Goal: Information Seeking & Learning: Learn about a topic

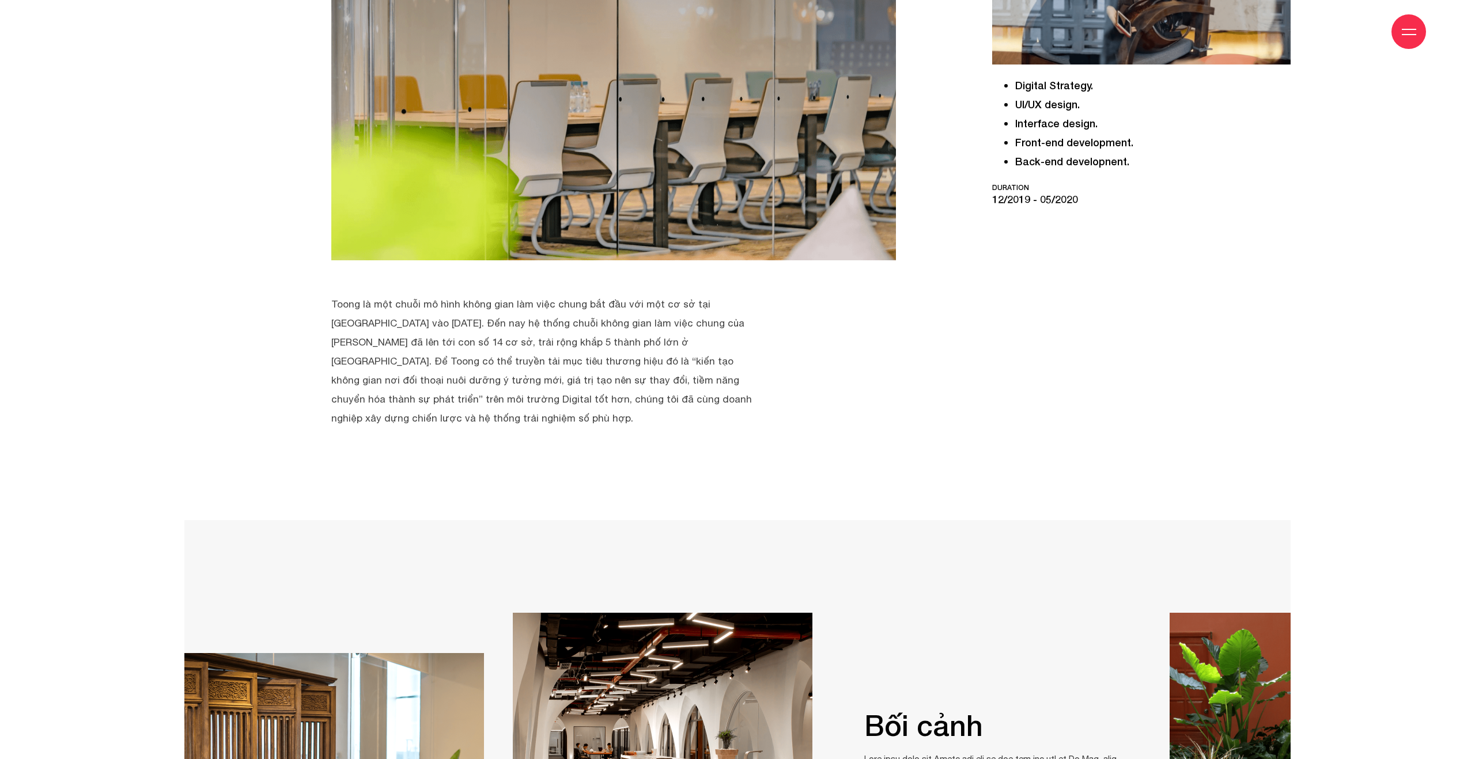
scroll to position [479, 0]
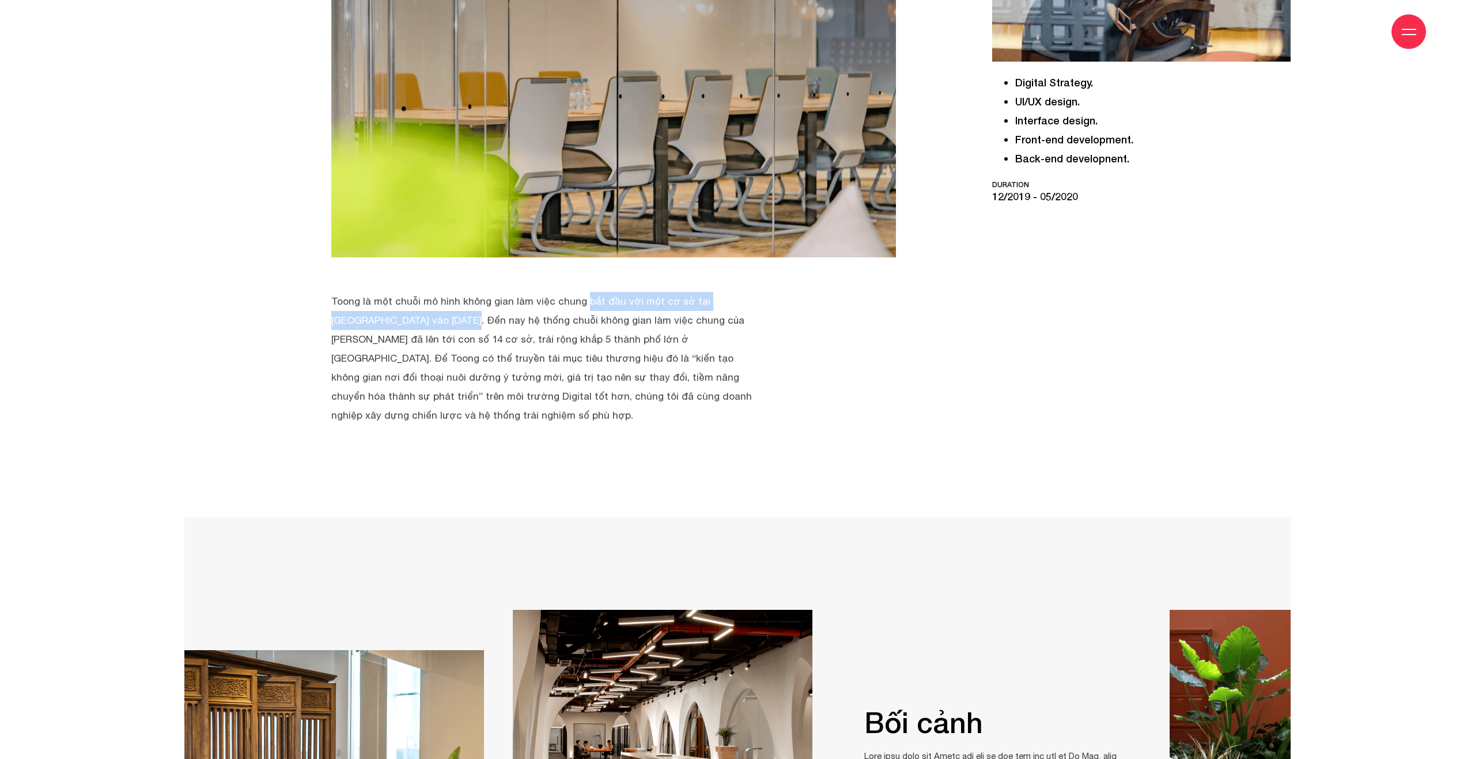
drag, startPoint x: 471, startPoint y: 301, endPoint x: 715, endPoint y: 306, distance: 244.3
click at [715, 306] on p "Toong là một chuỗi mô hình không gian làm việc chung bắt đầu với một cơ sở tại …" at bounding box center [541, 358] width 421 height 133
click at [383, 325] on p "Toong là một chuỗi mô hình không gian làm việc chung bắt đầu với một cơ sở tại …" at bounding box center [541, 358] width 421 height 133
drag, startPoint x: 374, startPoint y: 316, endPoint x: 527, endPoint y: 322, distance: 152.8
click at [527, 322] on p "Toong là một chuỗi mô hình không gian làm việc chung bắt đầu với một cơ sở tại …" at bounding box center [541, 358] width 421 height 133
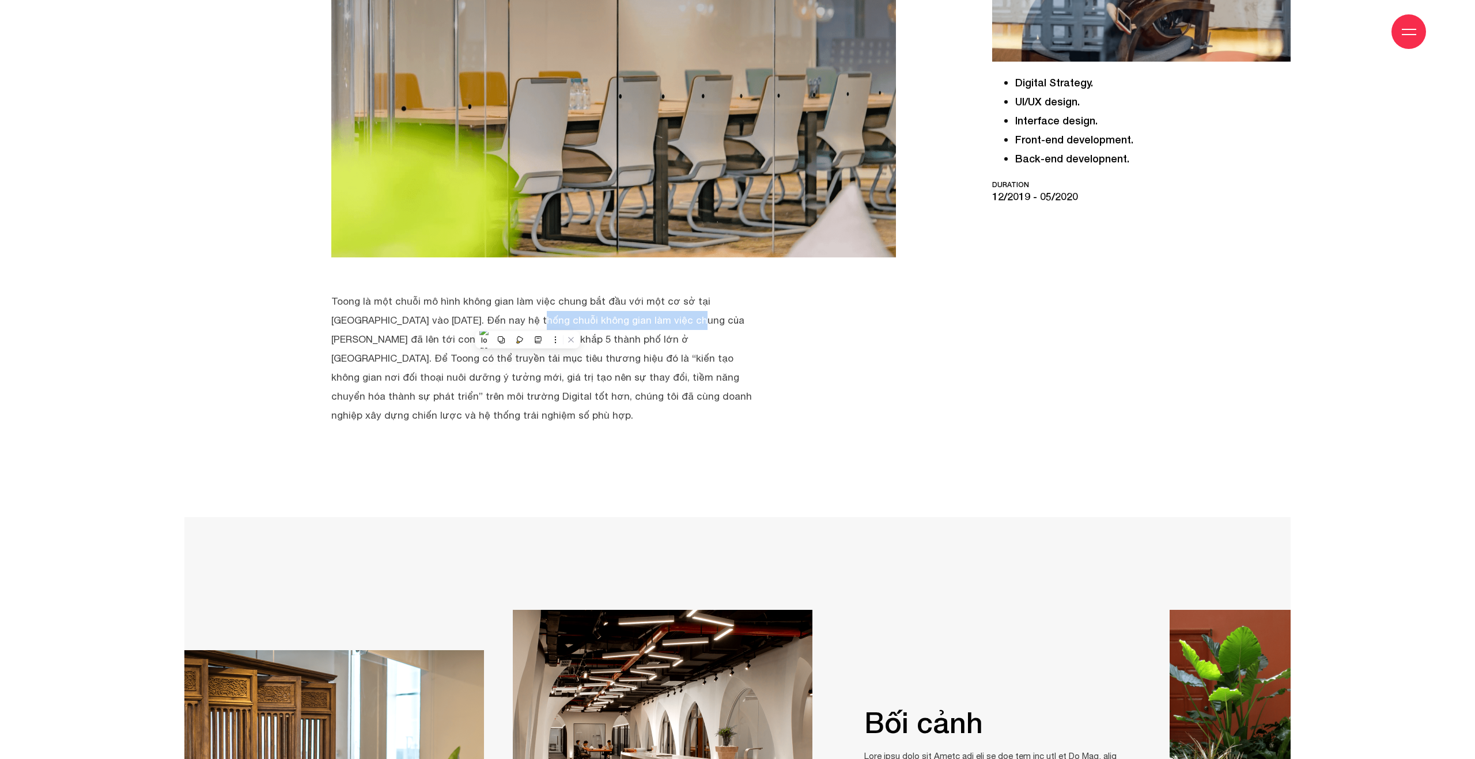
click at [527, 322] on p "Toong là một chuỗi mô hình không gian làm việc chung bắt đầu với một cơ sở tại …" at bounding box center [541, 358] width 421 height 133
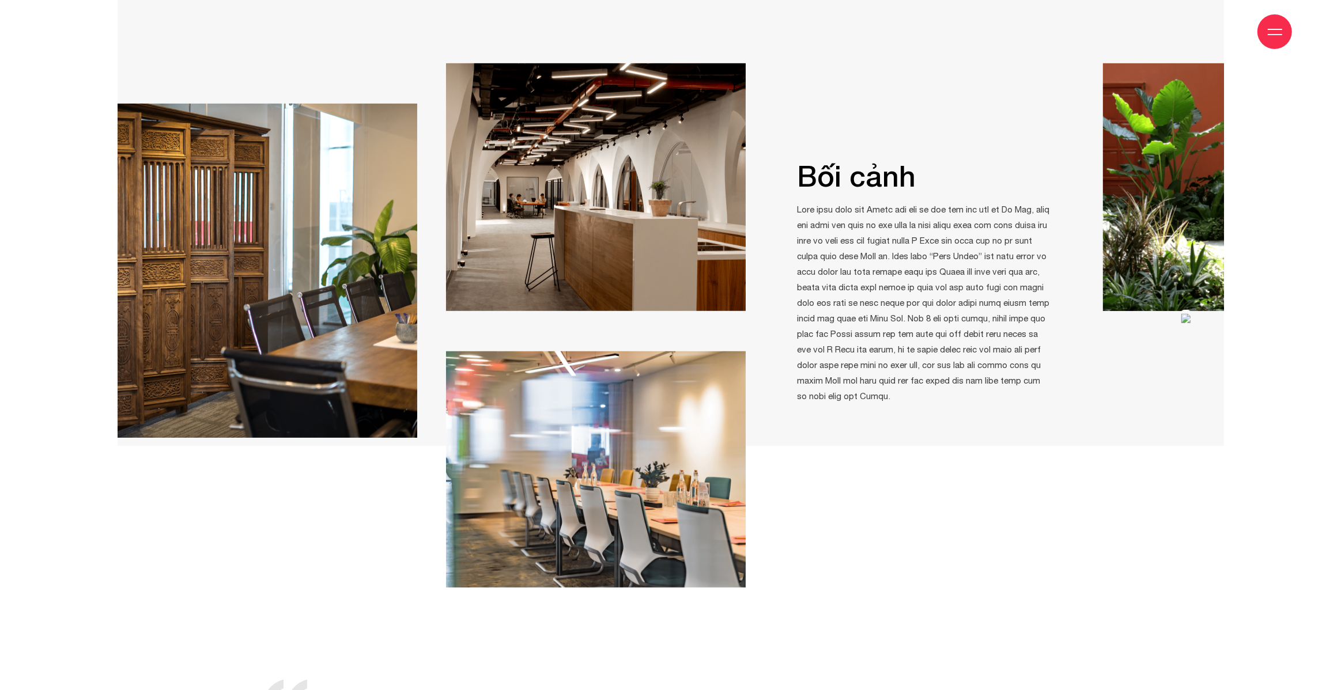
scroll to position [1026, 0]
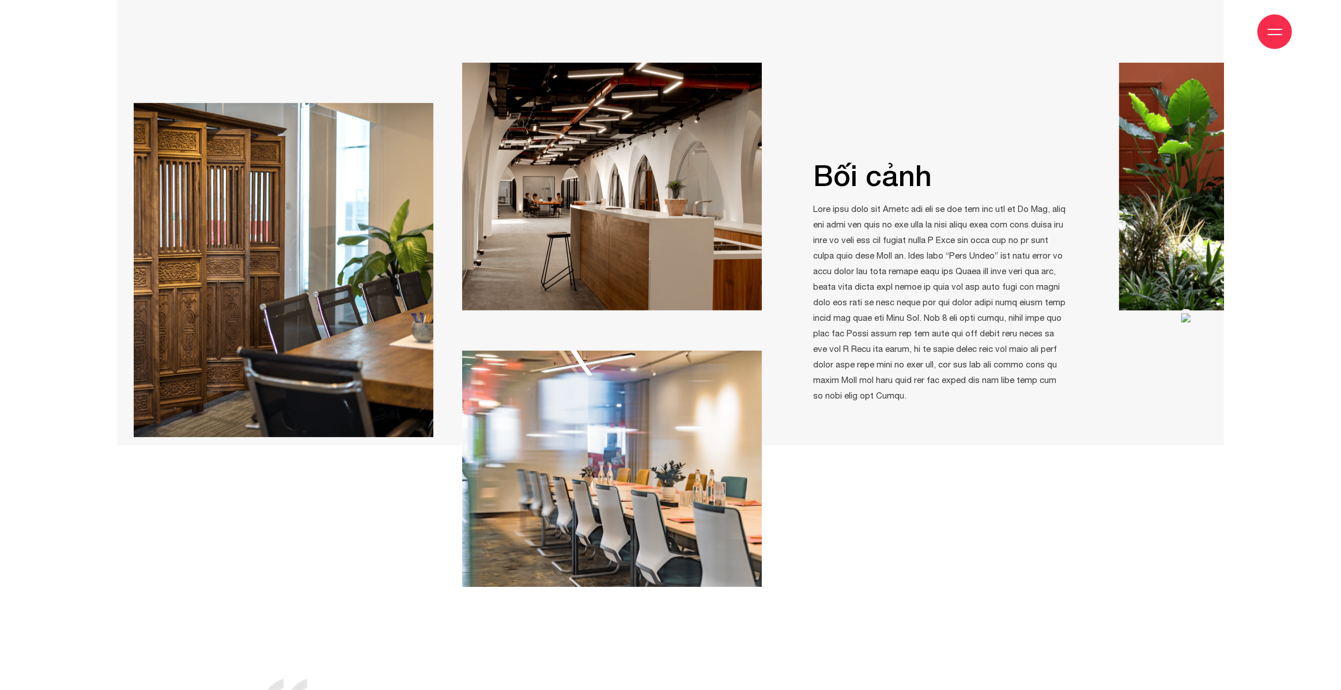
drag, startPoint x: 874, startPoint y: 190, endPoint x: 890, endPoint y: 208, distance: 24.1
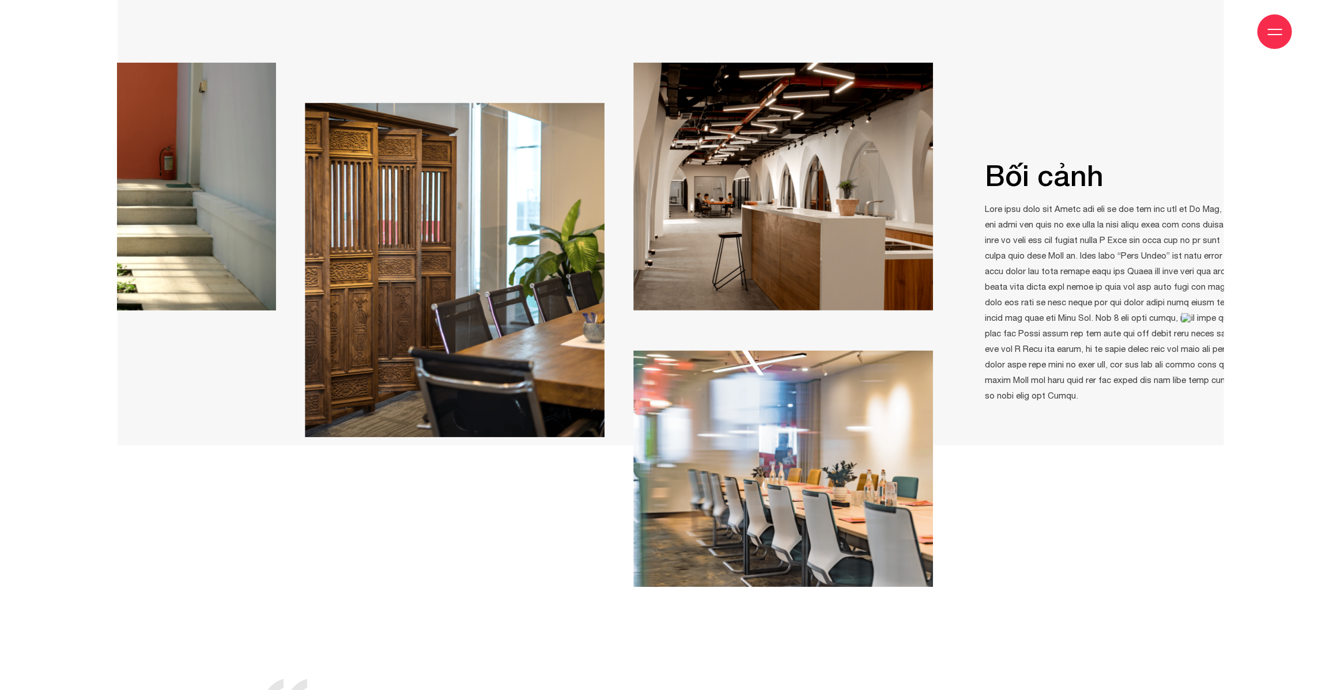
drag, startPoint x: 1151, startPoint y: 226, endPoint x: 737, endPoint y: 244, distance: 414.1
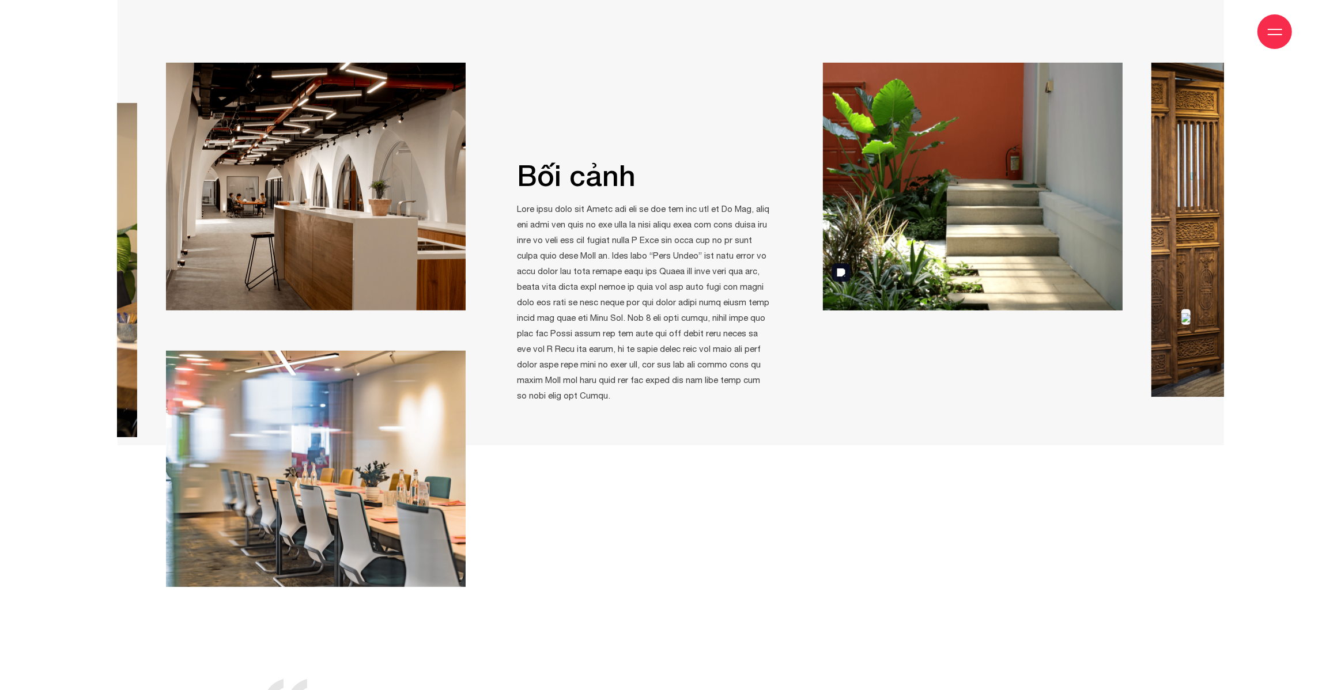
drag, startPoint x: 824, startPoint y: 195, endPoint x: 886, endPoint y: 205, distance: 62.9
click at [886, 205] on img at bounding box center [973, 187] width 300 height 248
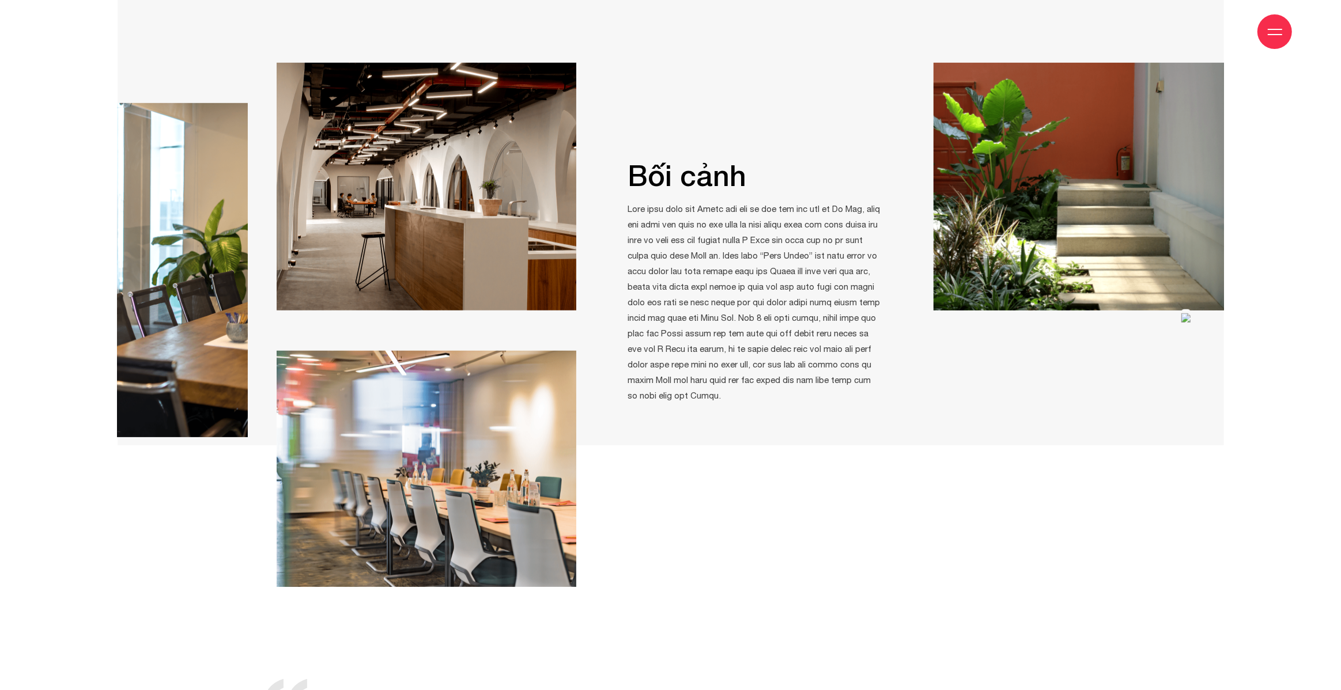
drag, startPoint x: 886, startPoint y: 205, endPoint x: 717, endPoint y: 205, distance: 169.4
click at [717, 205] on p at bounding box center [754, 302] width 253 height 202
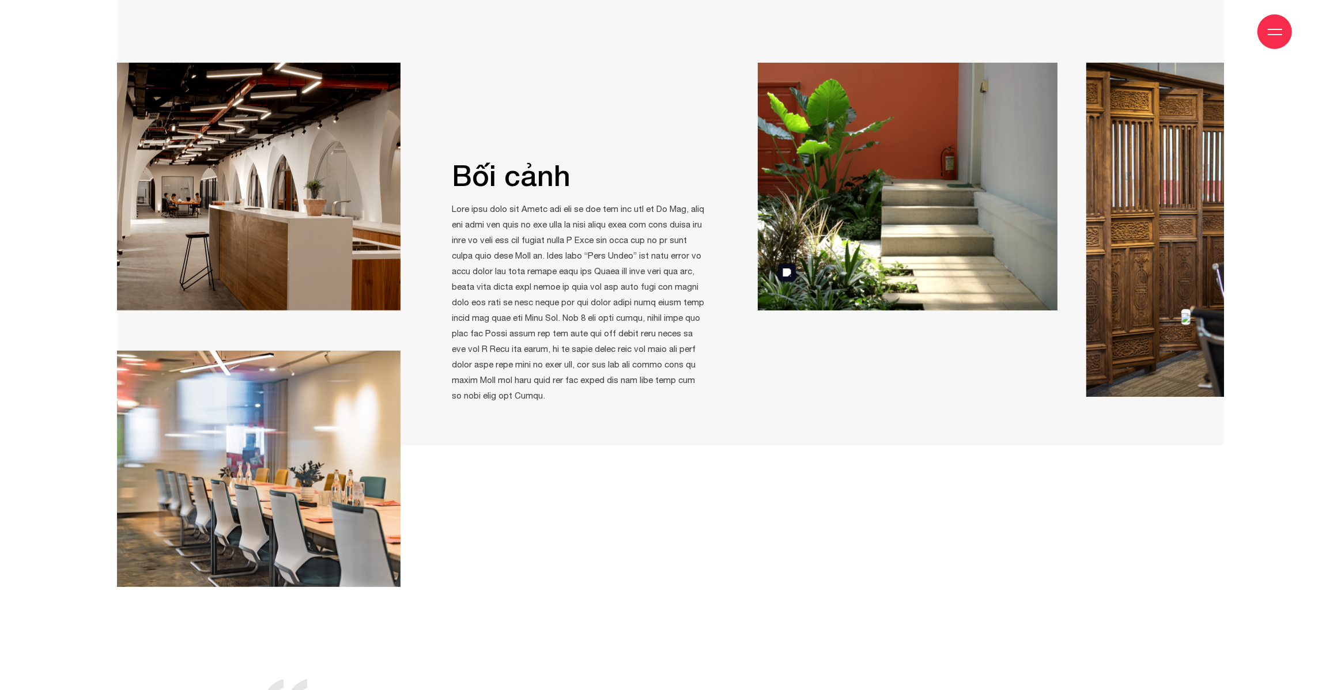
drag, startPoint x: 1036, startPoint y: 255, endPoint x: 809, endPoint y: 255, distance: 226.4
click at [809, 255] on img at bounding box center [908, 187] width 300 height 248
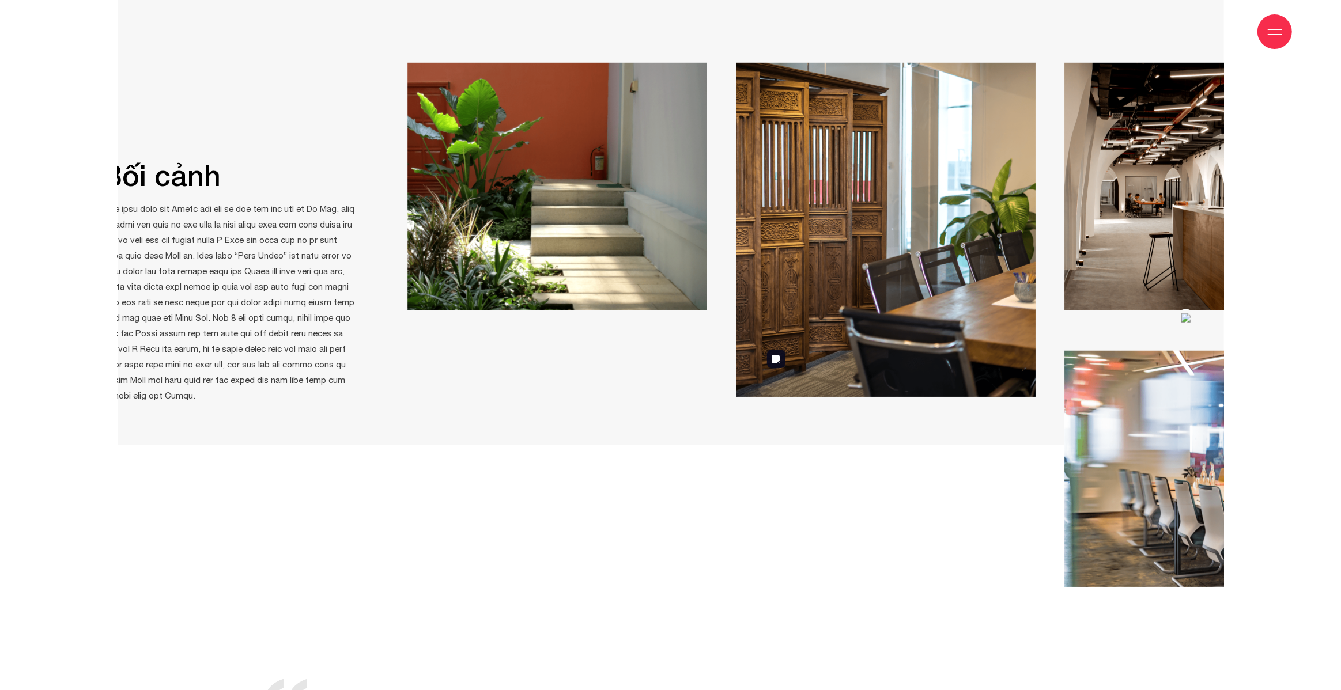
drag, startPoint x: 995, startPoint y: 254, endPoint x: 736, endPoint y: 273, distance: 259.4
click at [745, 273] on img at bounding box center [886, 230] width 300 height 334
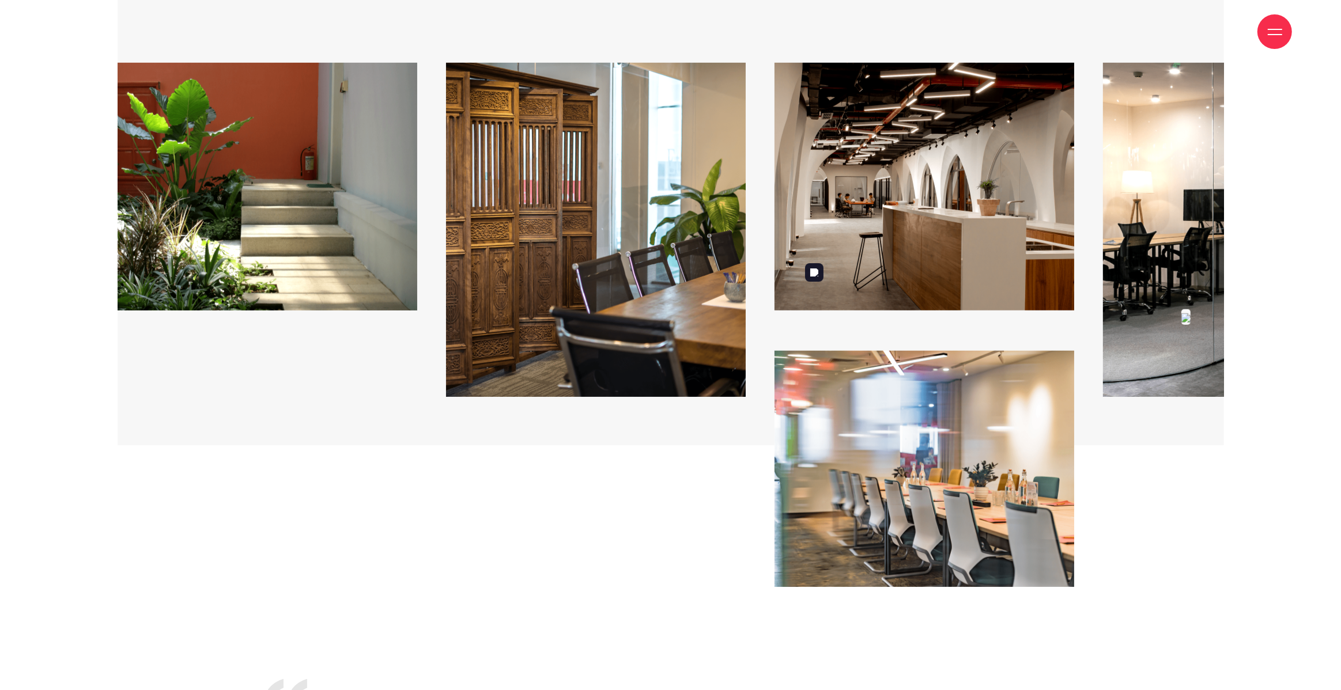
drag, startPoint x: 636, startPoint y: 301, endPoint x: 553, endPoint y: 308, distance: 83.2
click at [774, 301] on div at bounding box center [924, 325] width 300 height 524
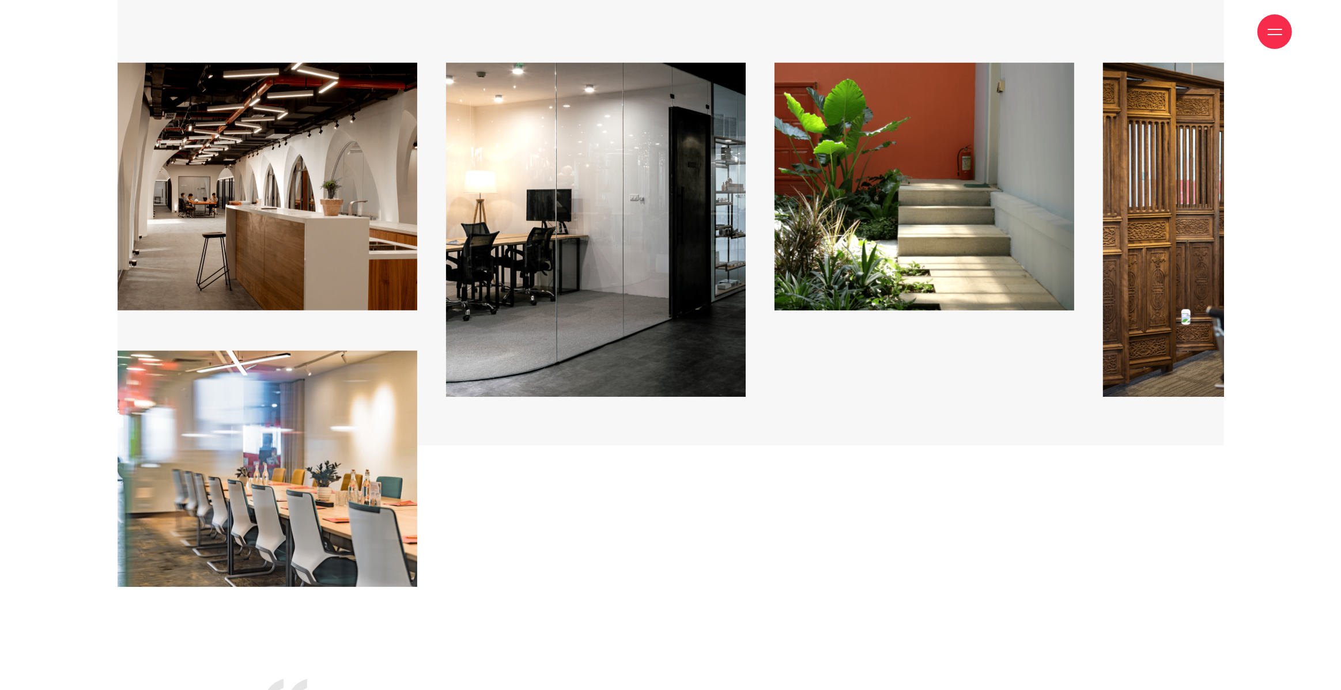
drag, startPoint x: 762, startPoint y: 275, endPoint x: 510, endPoint y: 293, distance: 252.4
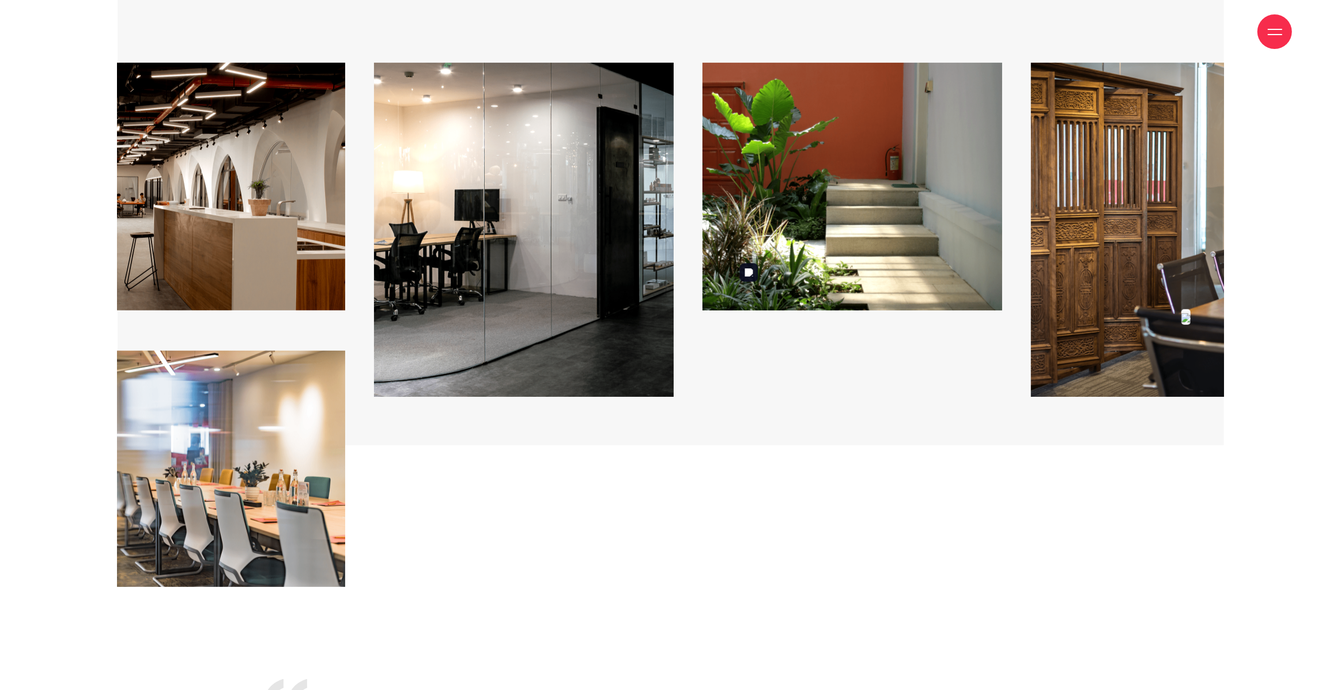
drag, startPoint x: 927, startPoint y: 255, endPoint x: 479, endPoint y: 301, distance: 450.6
click at [519, 301] on div "Bối cảnh Bối cảnh" at bounding box center [209, 325] width 7553 height 524
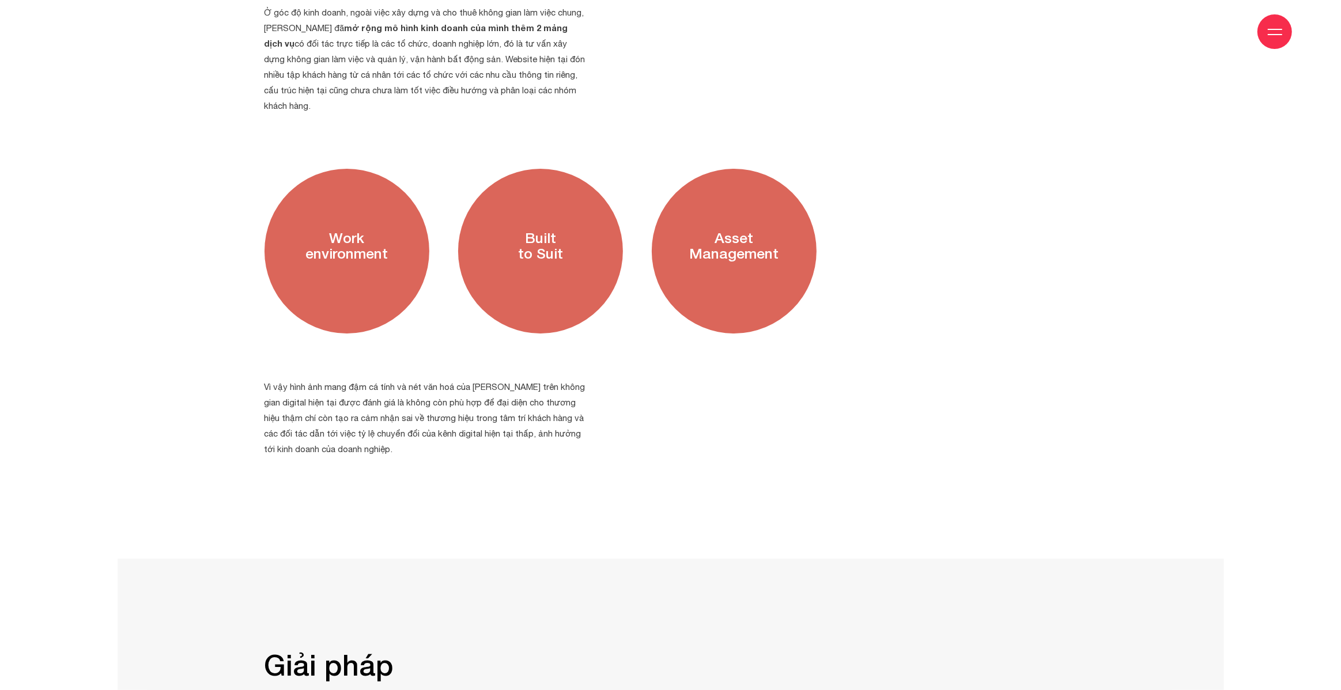
scroll to position [2099, 0]
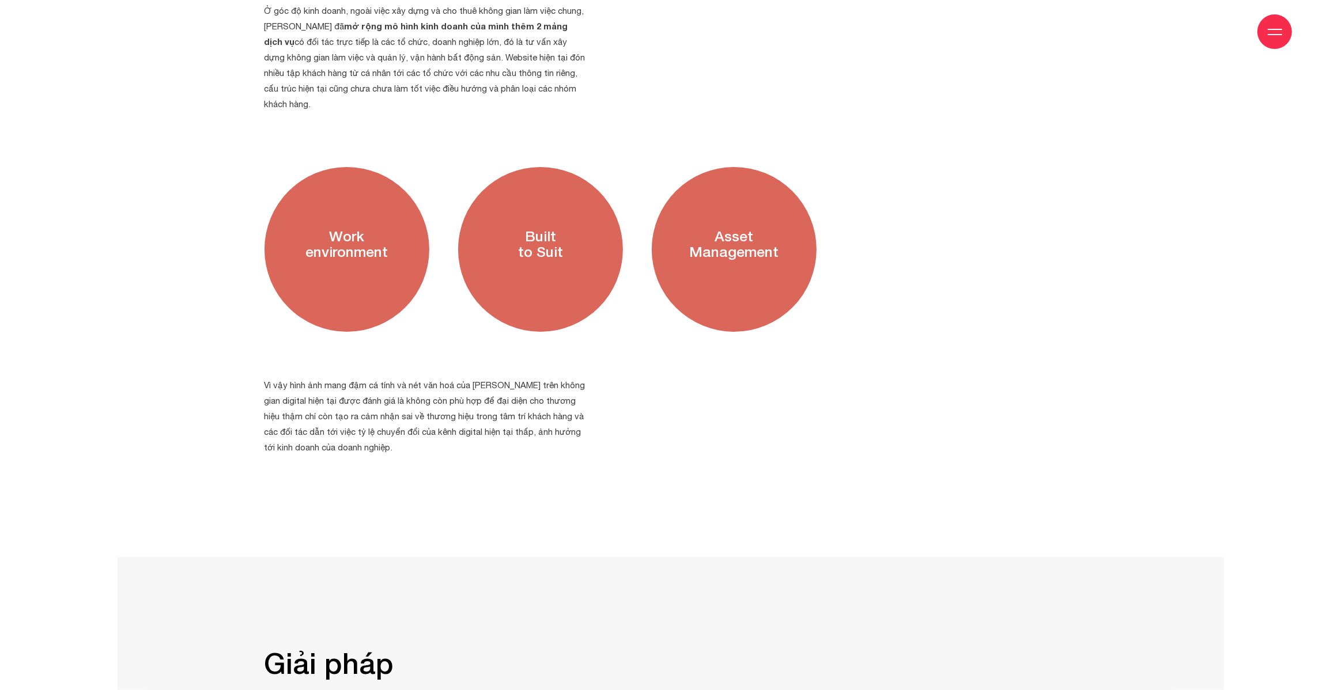
click at [501, 275] on h3 "Built to Suit" at bounding box center [540, 243] width 165 height 153
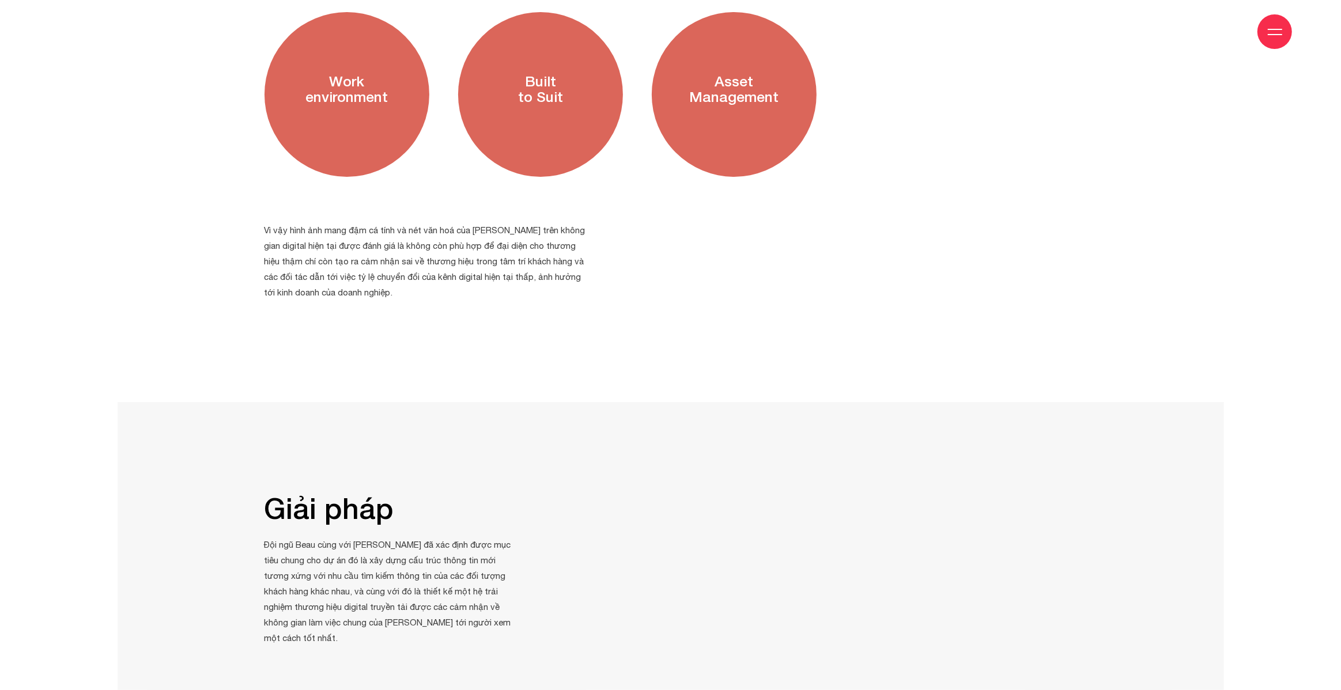
scroll to position [2269, 0]
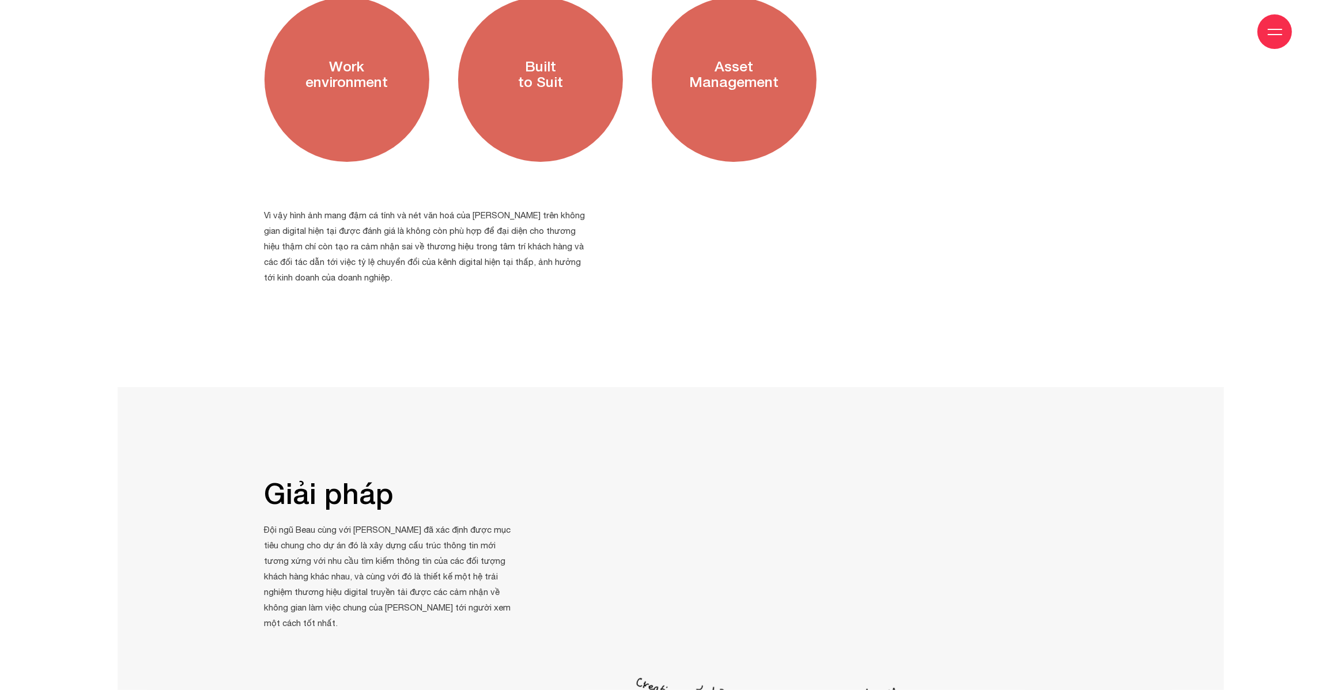
click at [501, 275] on section "Ở góc độ kinh doanh, ngoài việc xây dựng và cho thuê không gian làm việc chung,…" at bounding box center [671, 64] width 1106 height 646
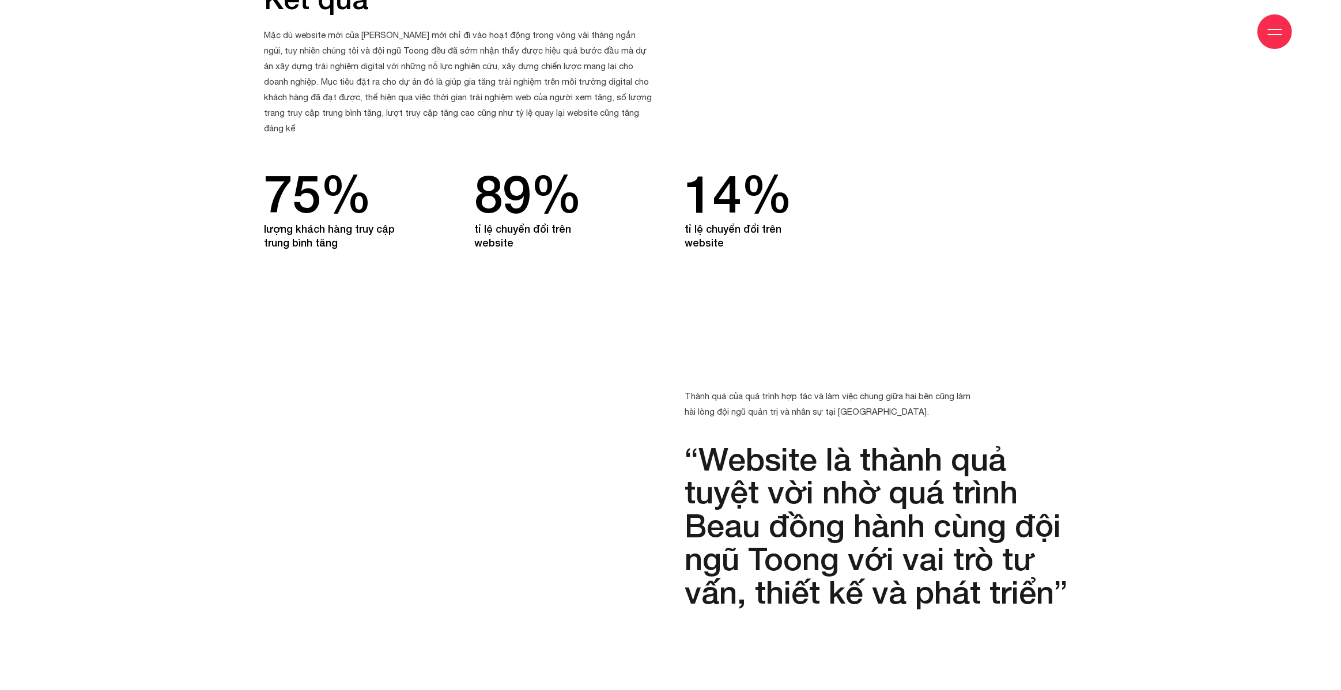
scroll to position [14749, 0]
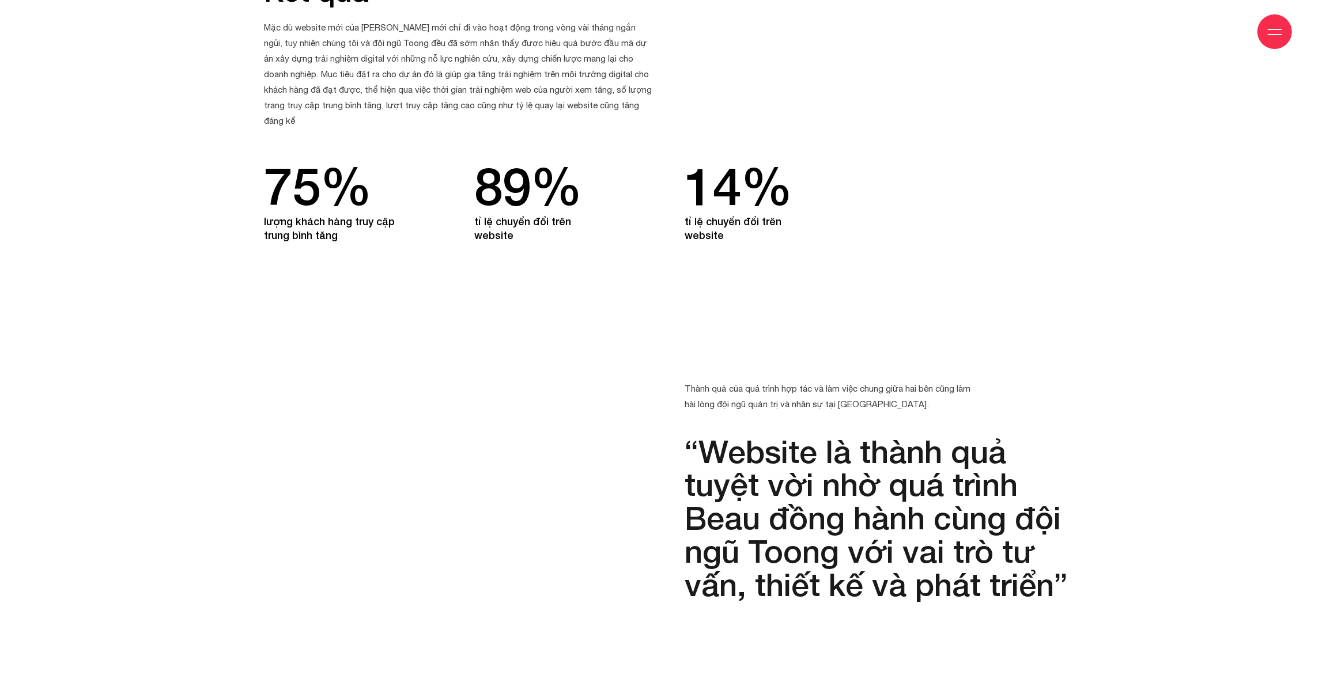
drag, startPoint x: 417, startPoint y: 35, endPoint x: 443, endPoint y: 52, distance: 31.5
click at [443, 52] on div "Giới thiệu Dự án Dịch vụ Góc nhìn Liên hệ" at bounding box center [670, 31] width 1243 height 63
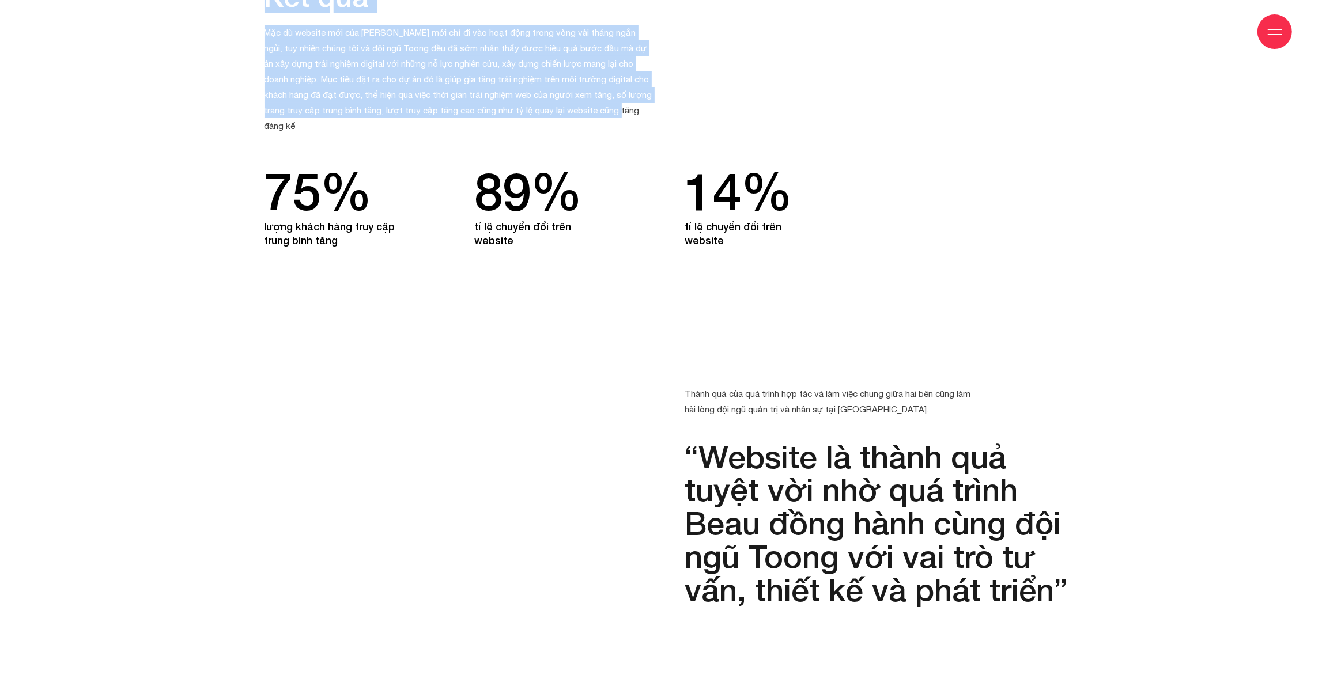
drag, startPoint x: 312, startPoint y: 58, endPoint x: 595, endPoint y: 65, distance: 283.0
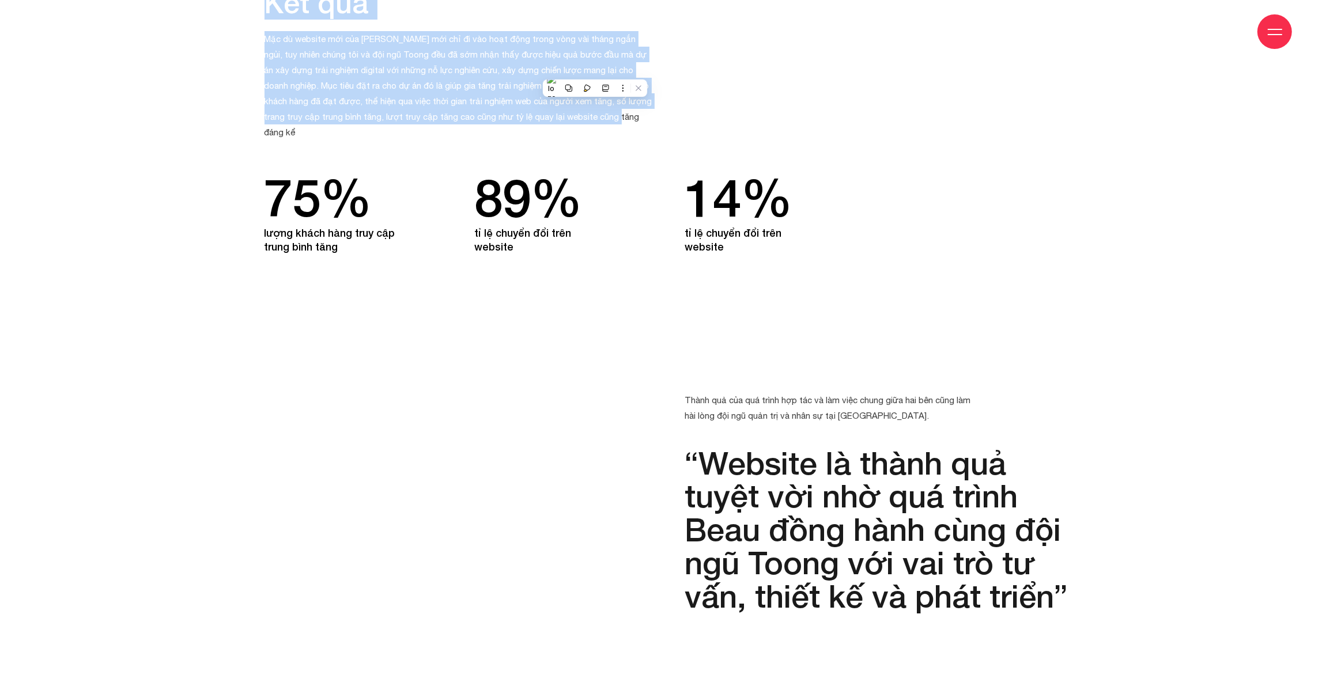
click at [595, 65] on p "Mặc dù website mới của [PERSON_NAME] mới chỉ đi vào hoạt động trong vòng vài th…" at bounding box center [460, 85] width 392 height 109
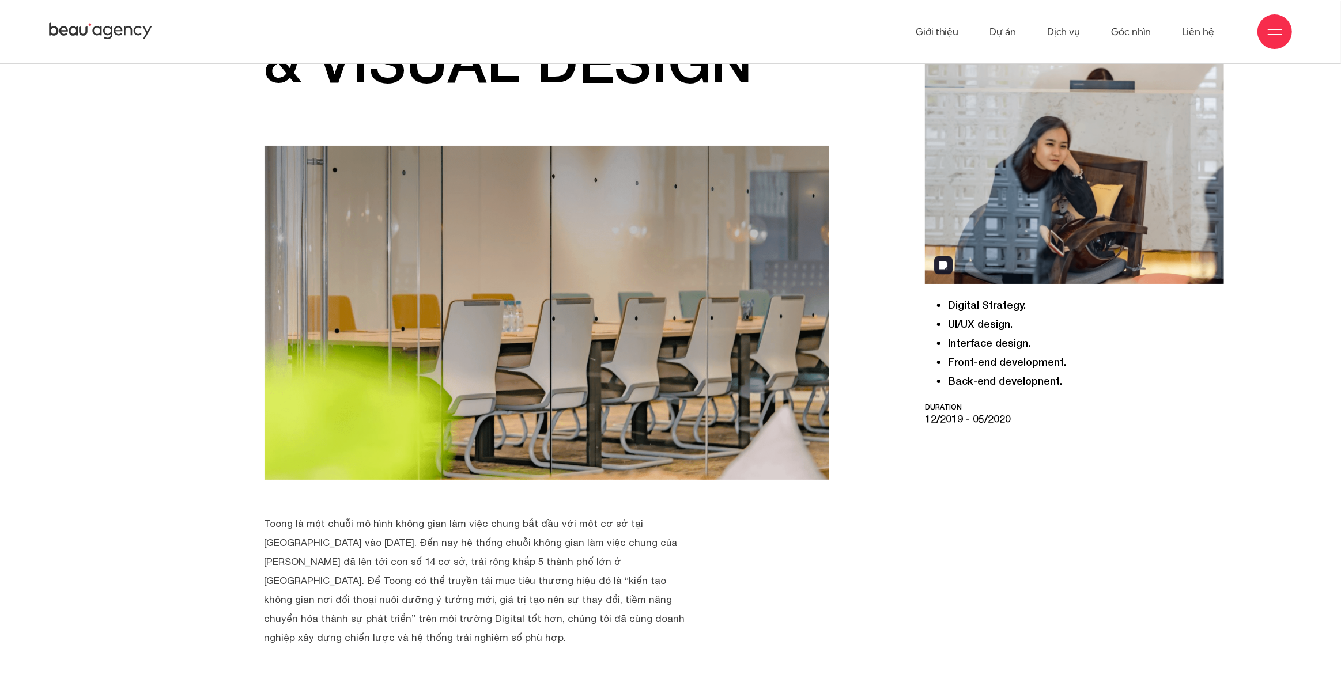
scroll to position [0, 0]
